Goal: Information Seeking & Learning: Learn about a topic

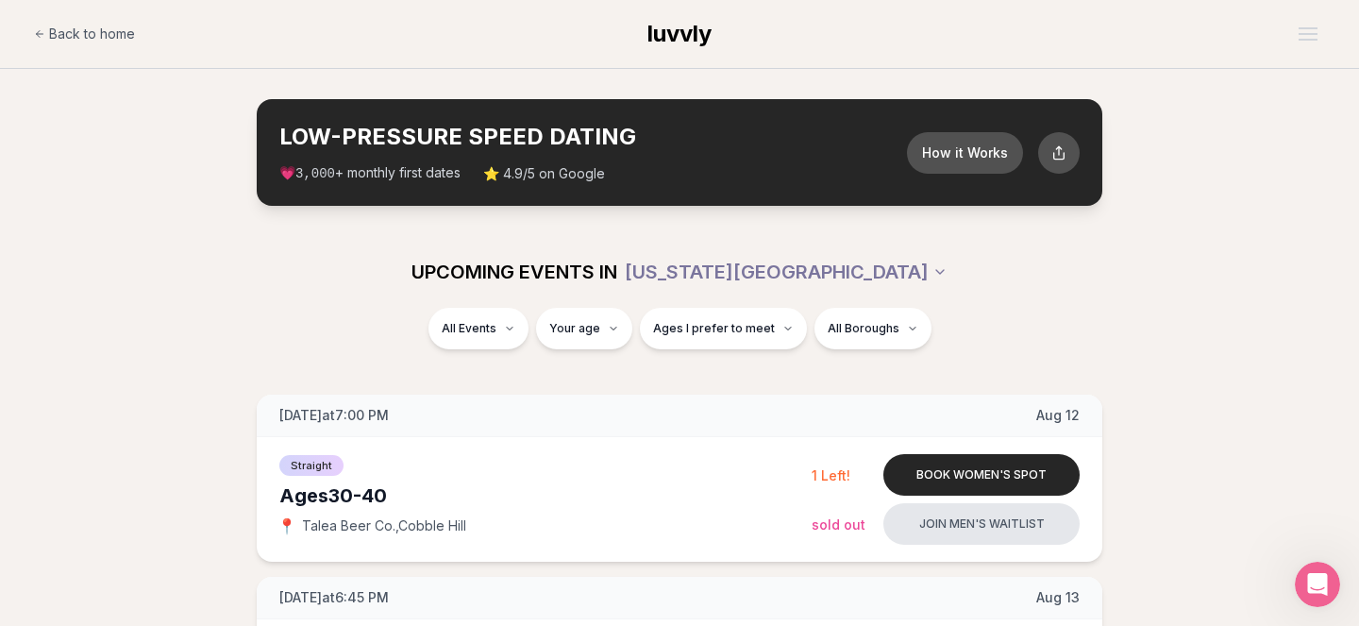
click at [1131, 126] on section "LOW-PRESSURE SPEED DATING How it Works 💗 3,000 + monthly first dates ⭐ 4.9/5 on…" at bounding box center [679, 152] width 1359 height 167
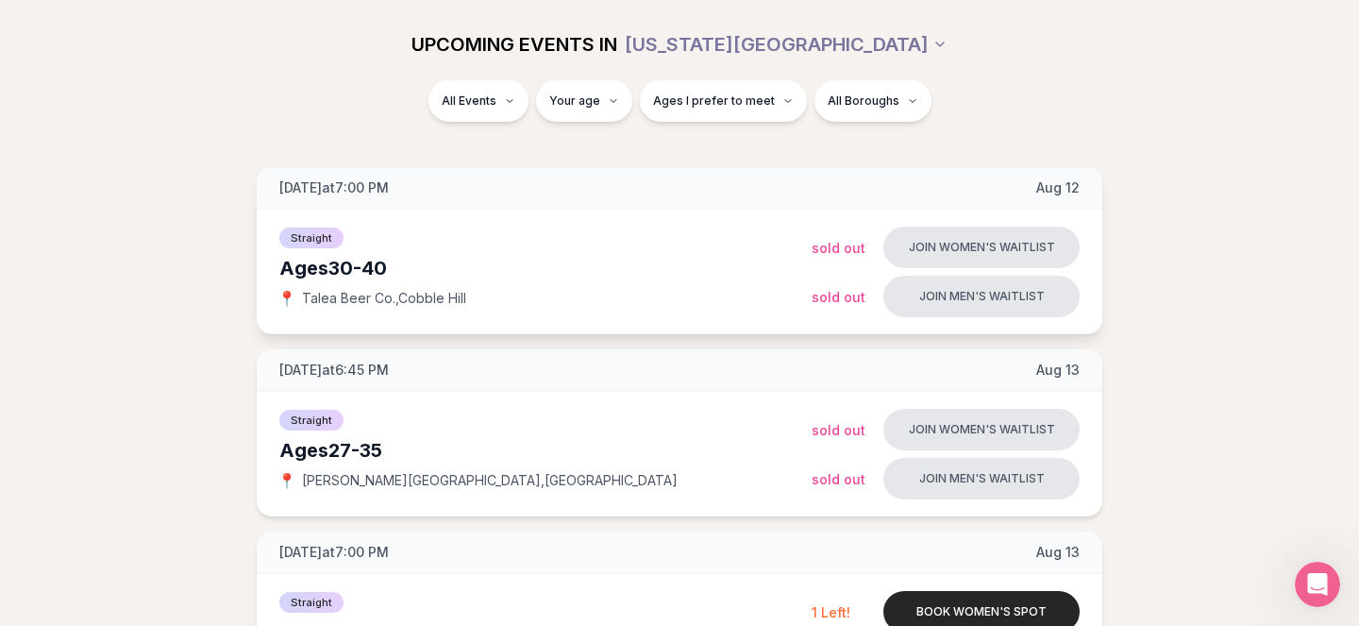
scroll to position [186, 0]
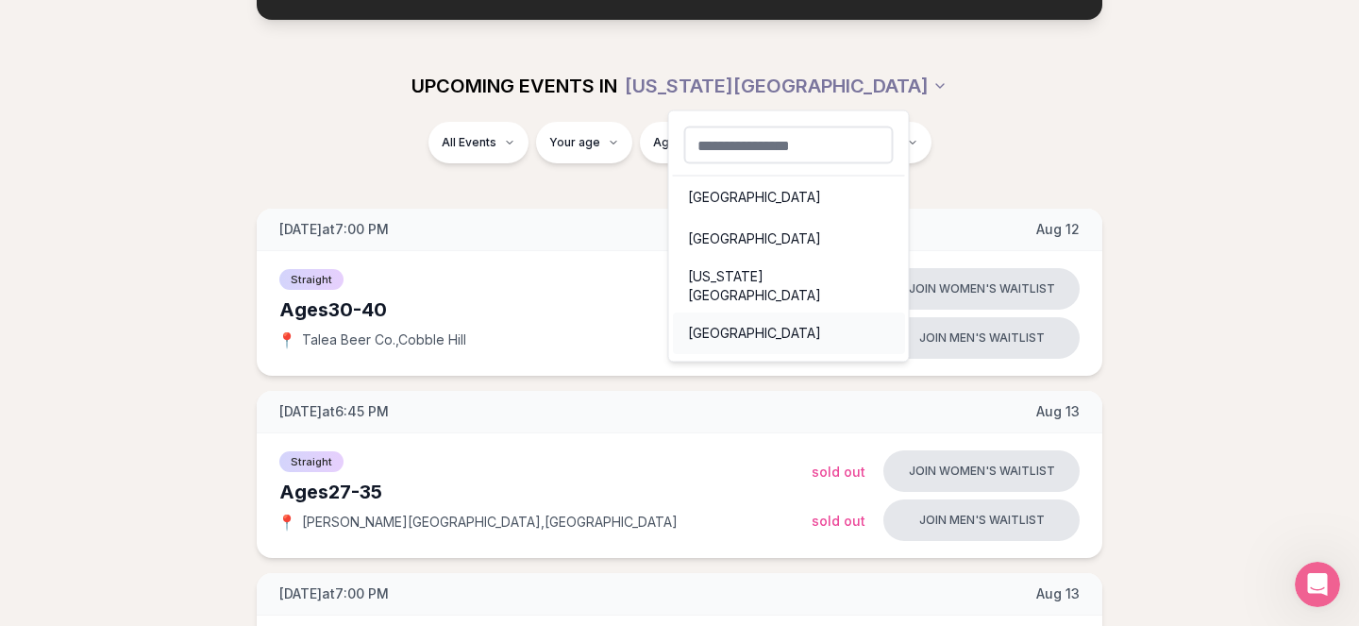
click at [783, 312] on div "San Francisco" at bounding box center [789, 333] width 232 height 42
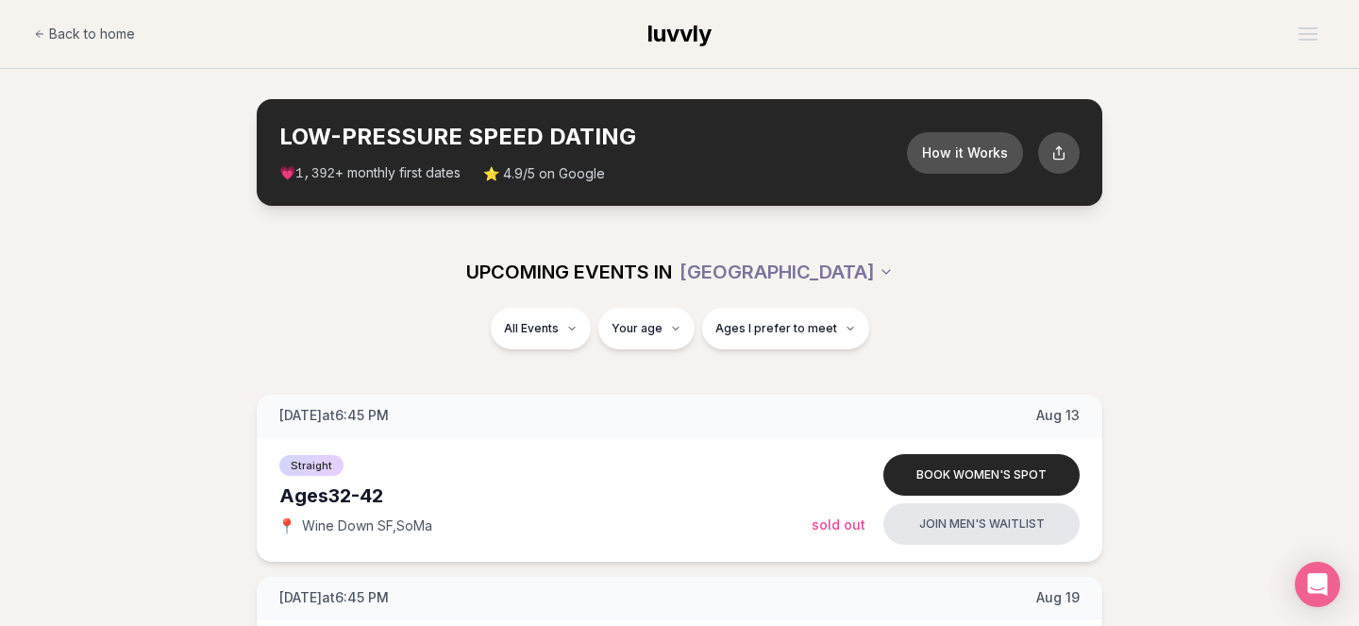
click at [1131, 188] on section "LOW-PRESSURE SPEED DATING How it Works 💗 1,392 + monthly first dates ⭐ 4.9/5 on…" at bounding box center [679, 152] width 1359 height 167
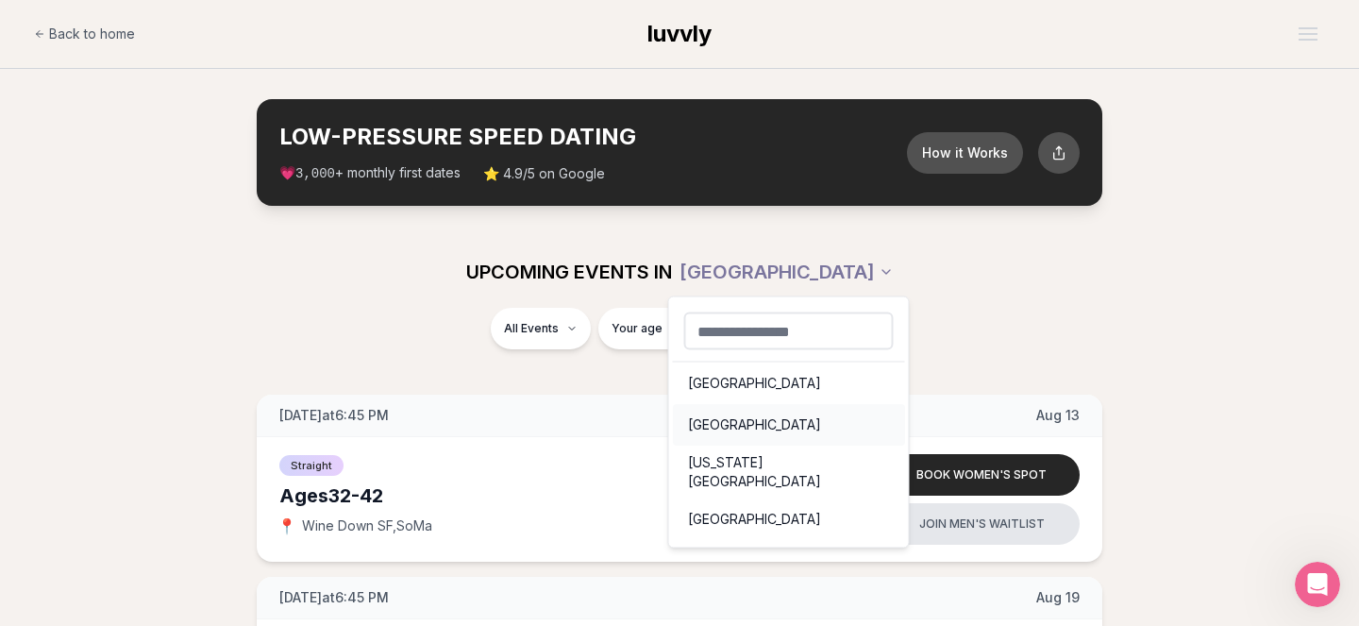
click at [767, 421] on div "Portland" at bounding box center [789, 425] width 232 height 42
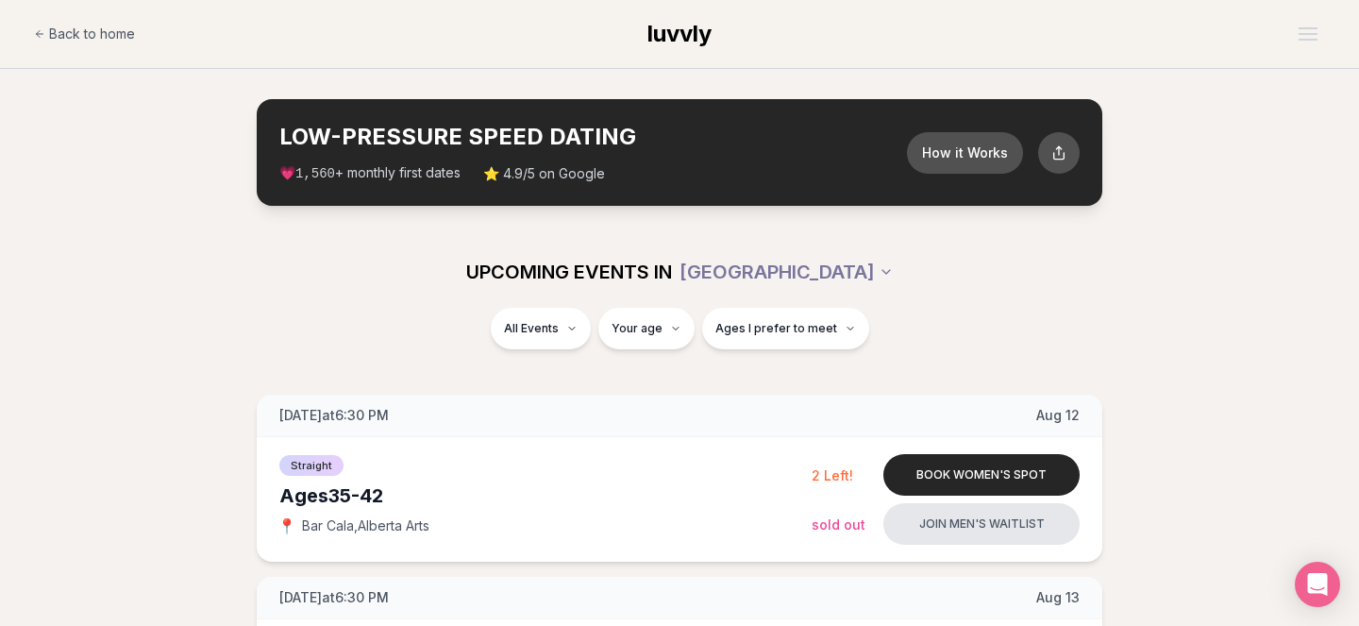
click at [1131, 266] on div "UPCOMING EVENTS IN PORTLAND All Events Your age Ages I prefer to meet" at bounding box center [679, 304] width 1359 height 136
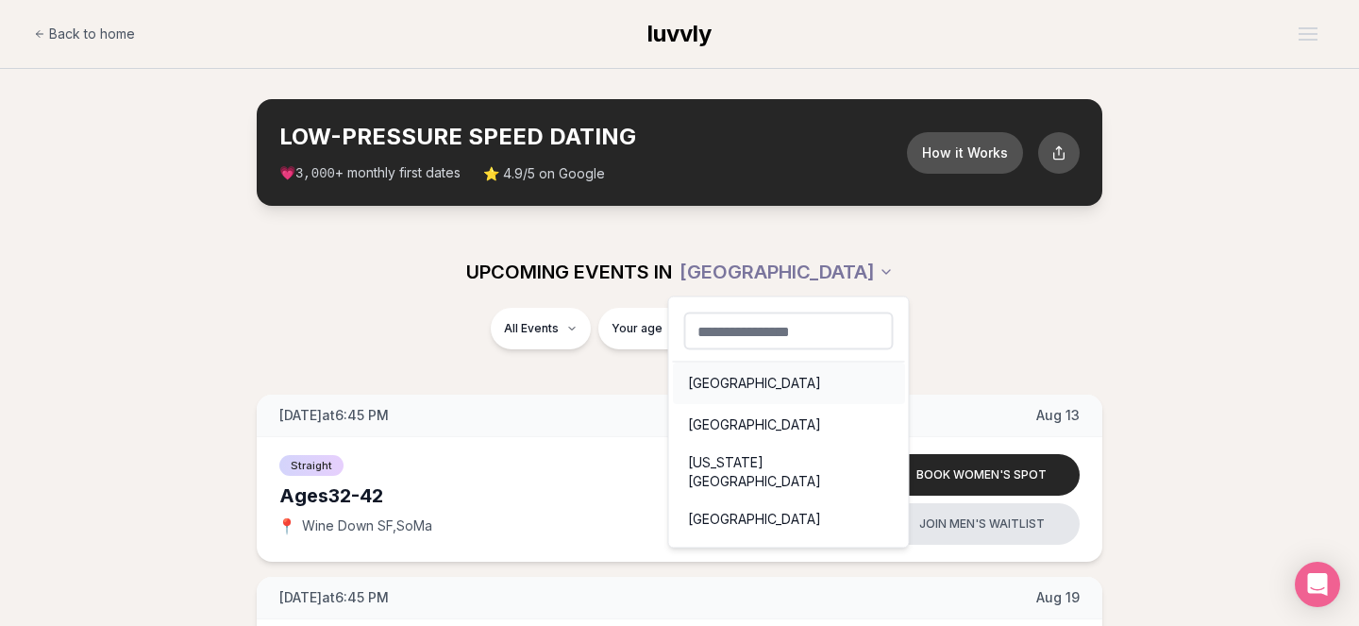
click at [743, 385] on div "Seattle" at bounding box center [789, 384] width 232 height 42
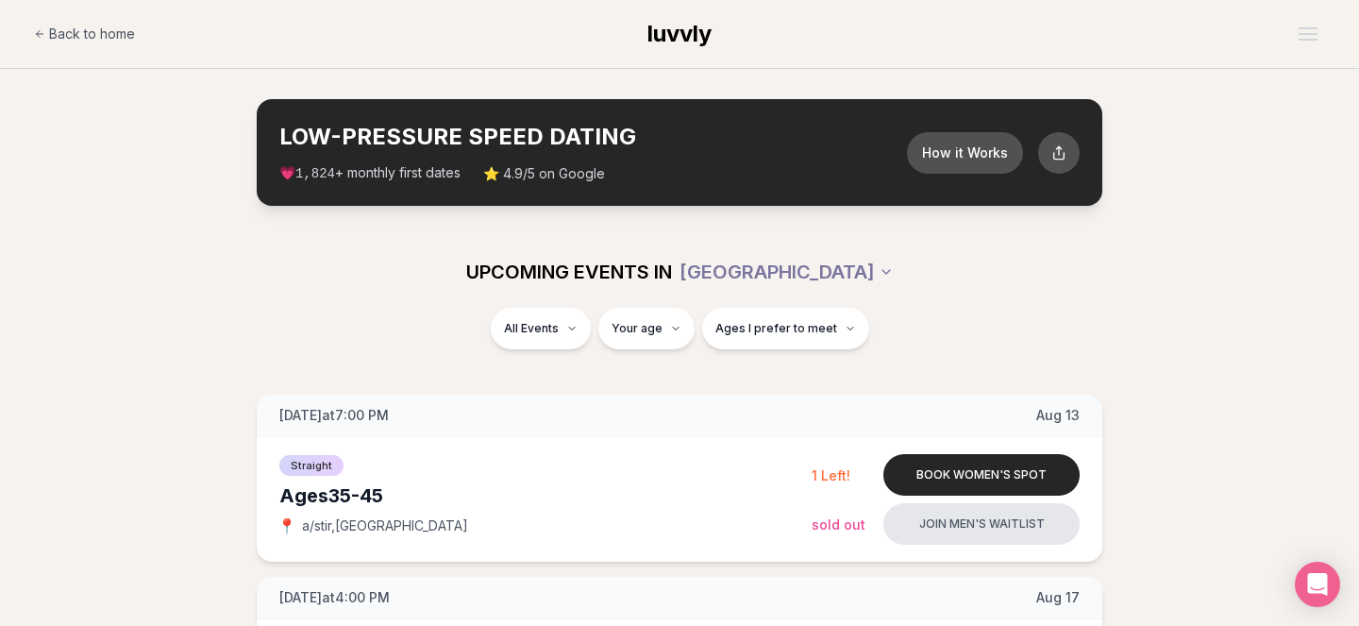
click at [307, 261] on div "UPCOMING EVENTS IN SEATTLE" at bounding box center [679, 272] width 1057 height 42
click at [1200, 189] on section "LOW-PRESSURE SPEED DATING How it Works 💗 3,000 + monthly first dates ⭐ 4.9/5 on…" at bounding box center [679, 152] width 1359 height 167
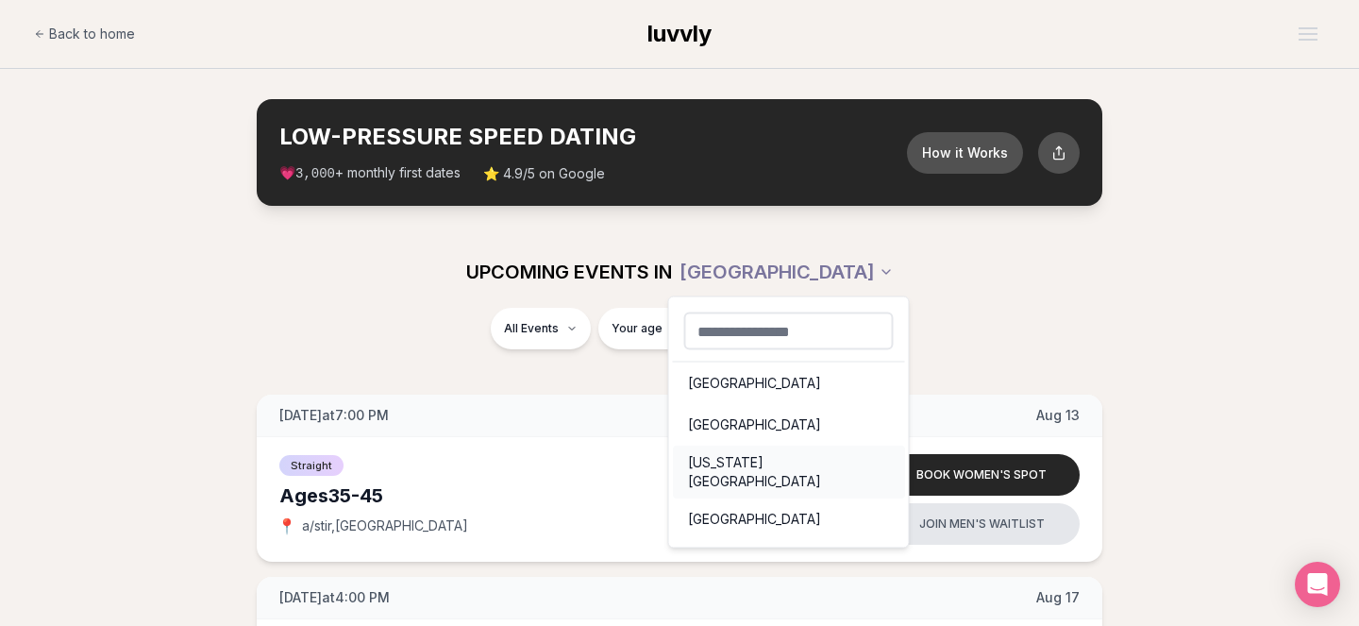
click at [737, 460] on div "New York City" at bounding box center [789, 472] width 232 height 53
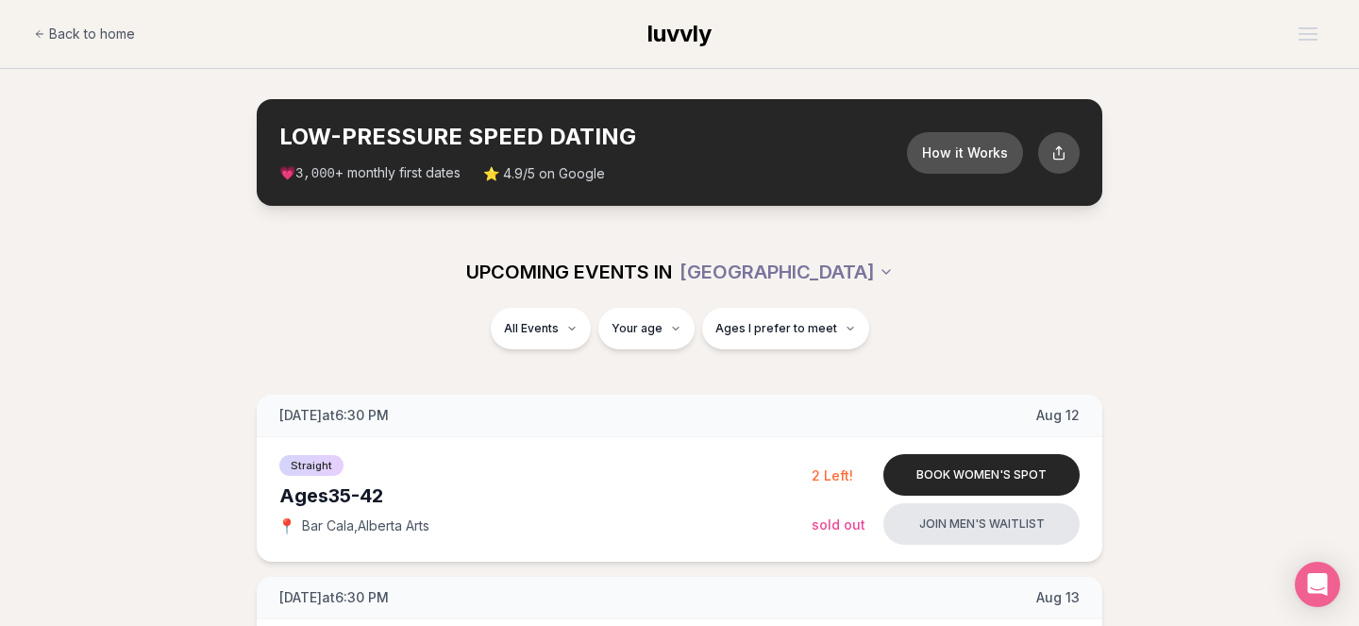
click at [112, 130] on section "LOW-PRESSURE SPEED DATING How it Works 💗 3,000 + monthly first dates ⭐ 4.9/5 on…" at bounding box center [679, 152] width 1359 height 167
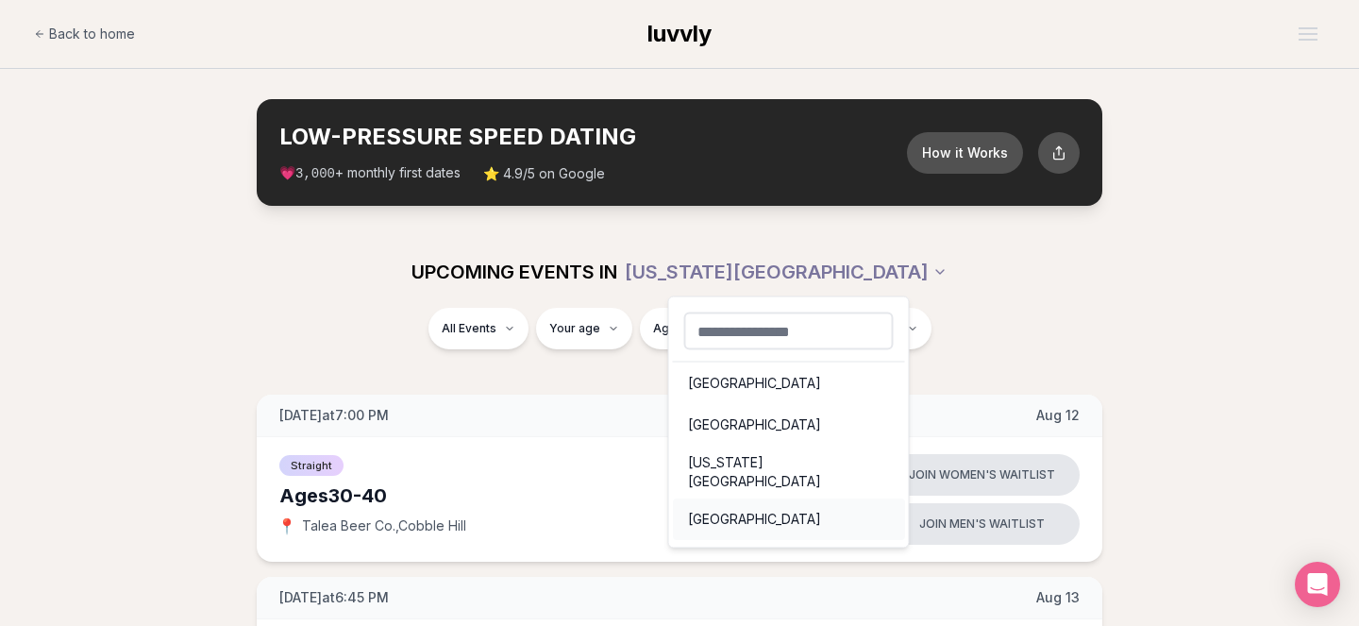
click at [751, 501] on div "San Francisco" at bounding box center [789, 519] width 232 height 42
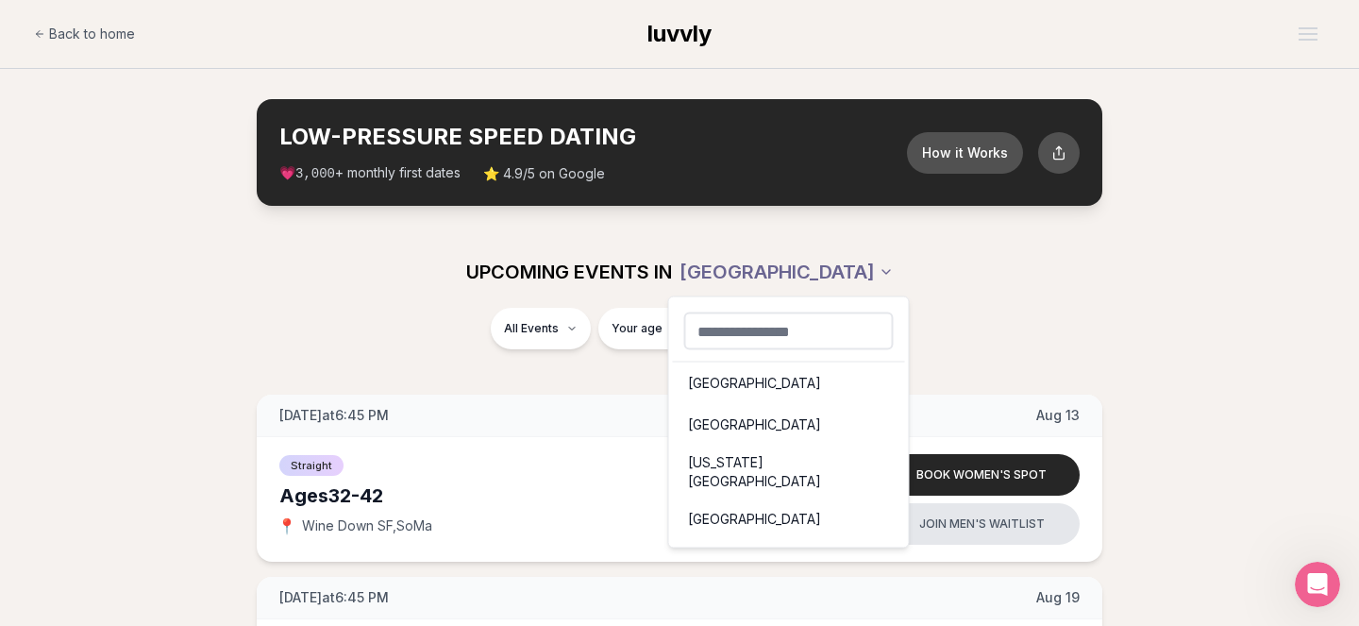
click at [751, 457] on div "New York City" at bounding box center [789, 472] width 232 height 53
